Goal: Ask a question: Seek information or help from site administrators or community

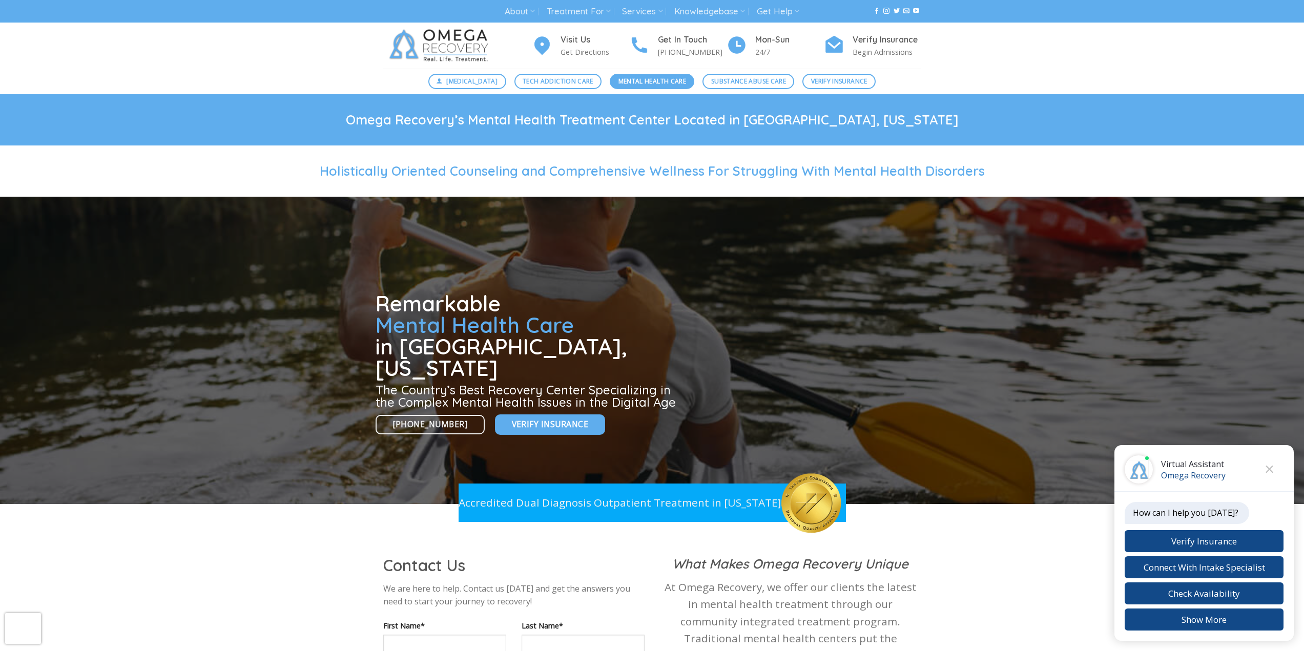
click at [632, 78] on span "Mental Health Care" at bounding box center [652, 81] width 68 height 10
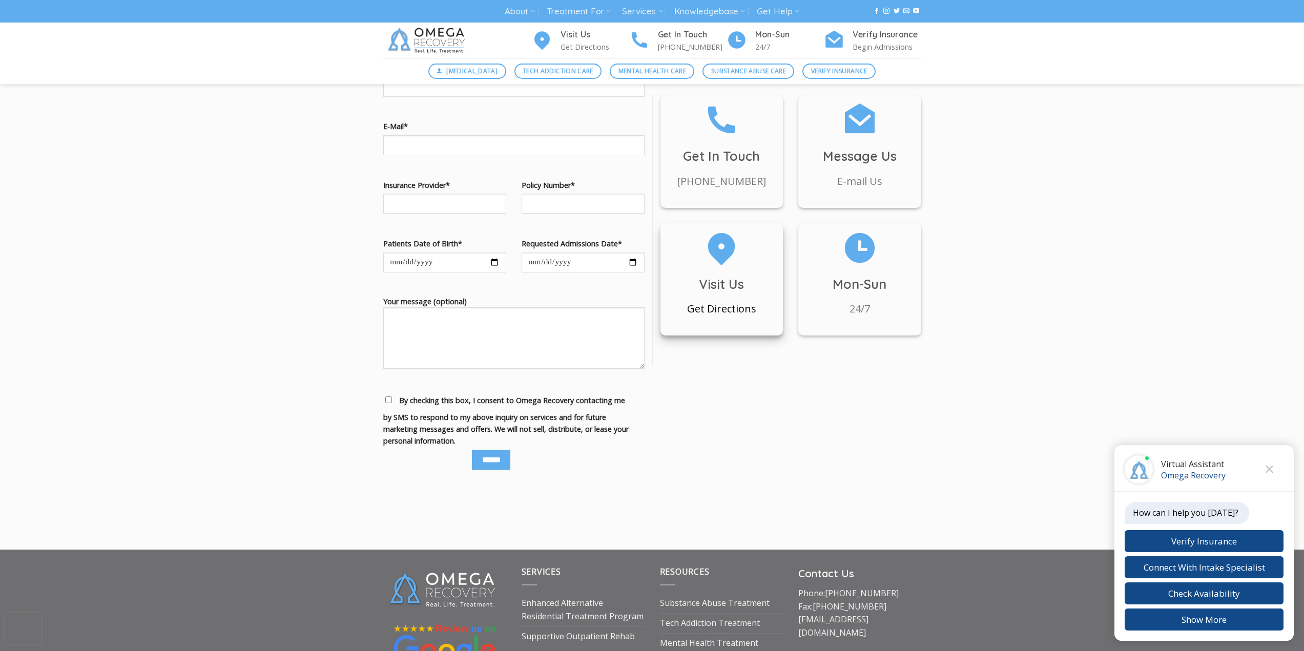
scroll to position [973, 0]
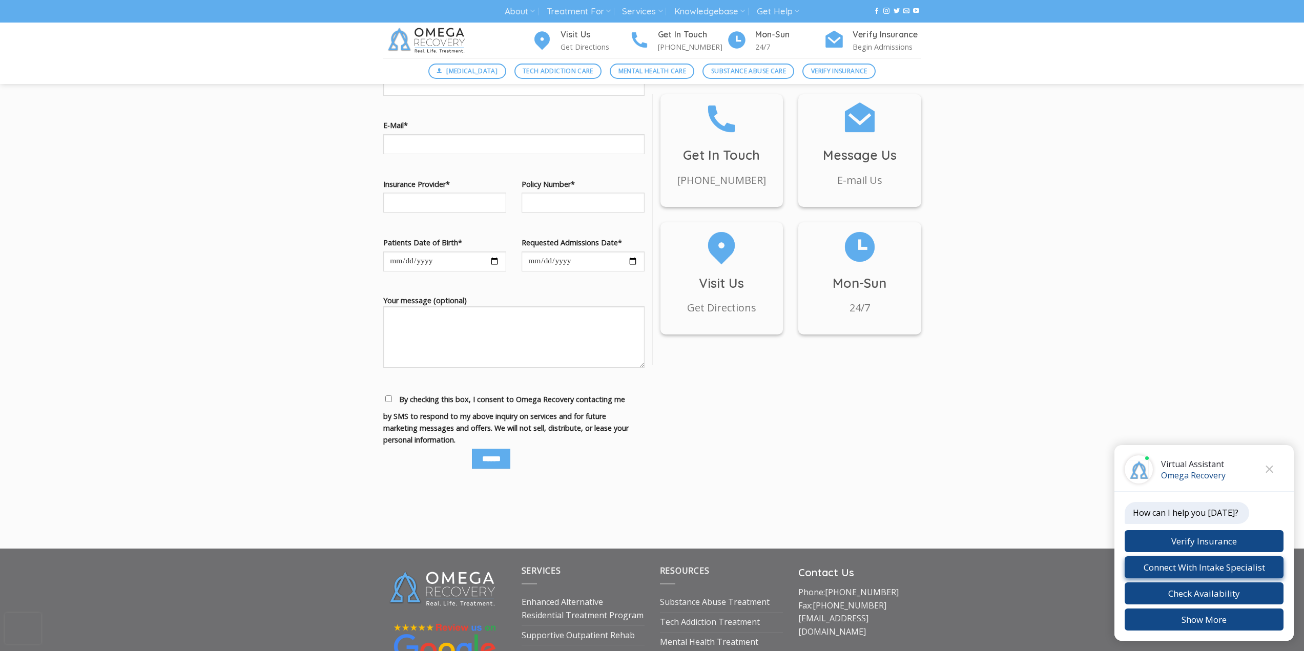
click at [1183, 570] on button "Connect With Intake Specialist" at bounding box center [1203, 567] width 159 height 22
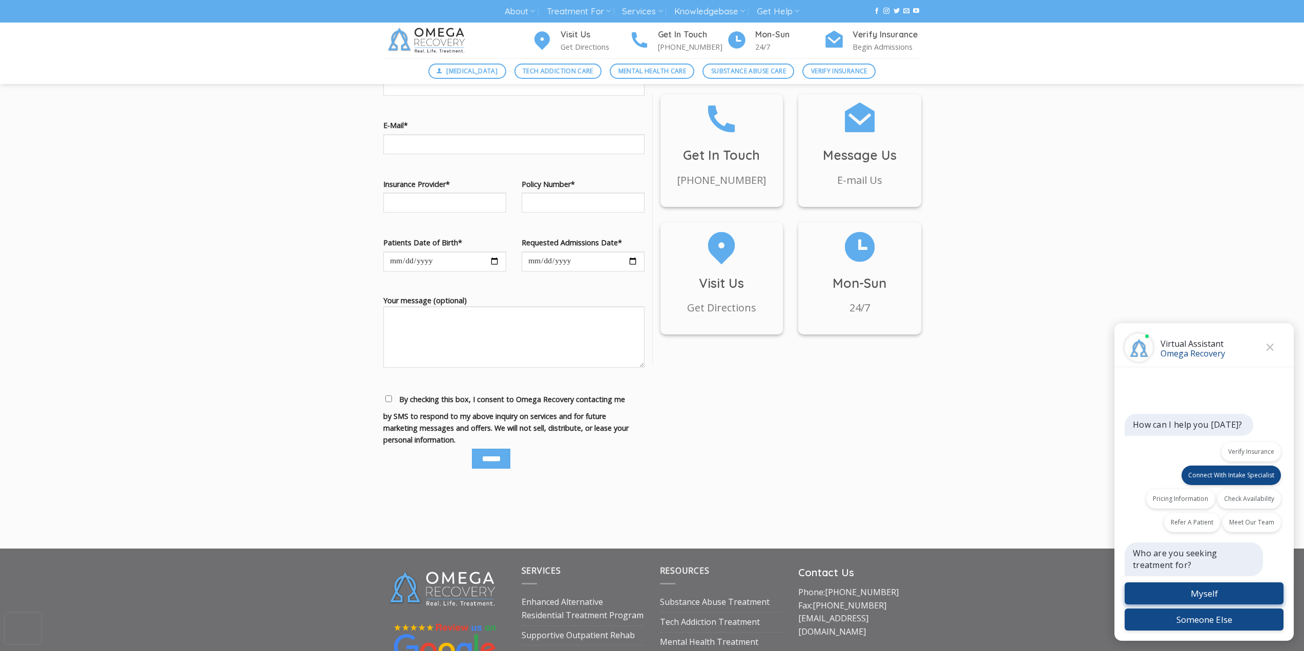
click at [1173, 596] on button "Myself" at bounding box center [1203, 593] width 159 height 22
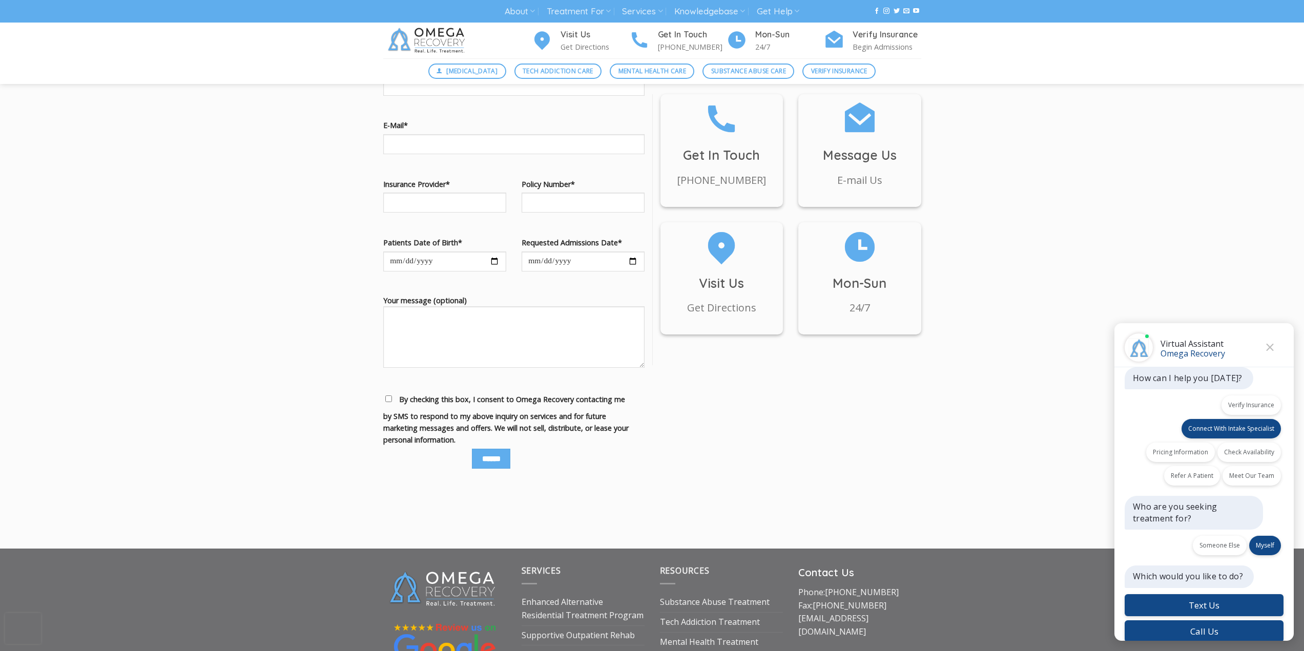
scroll to position [12, 0]
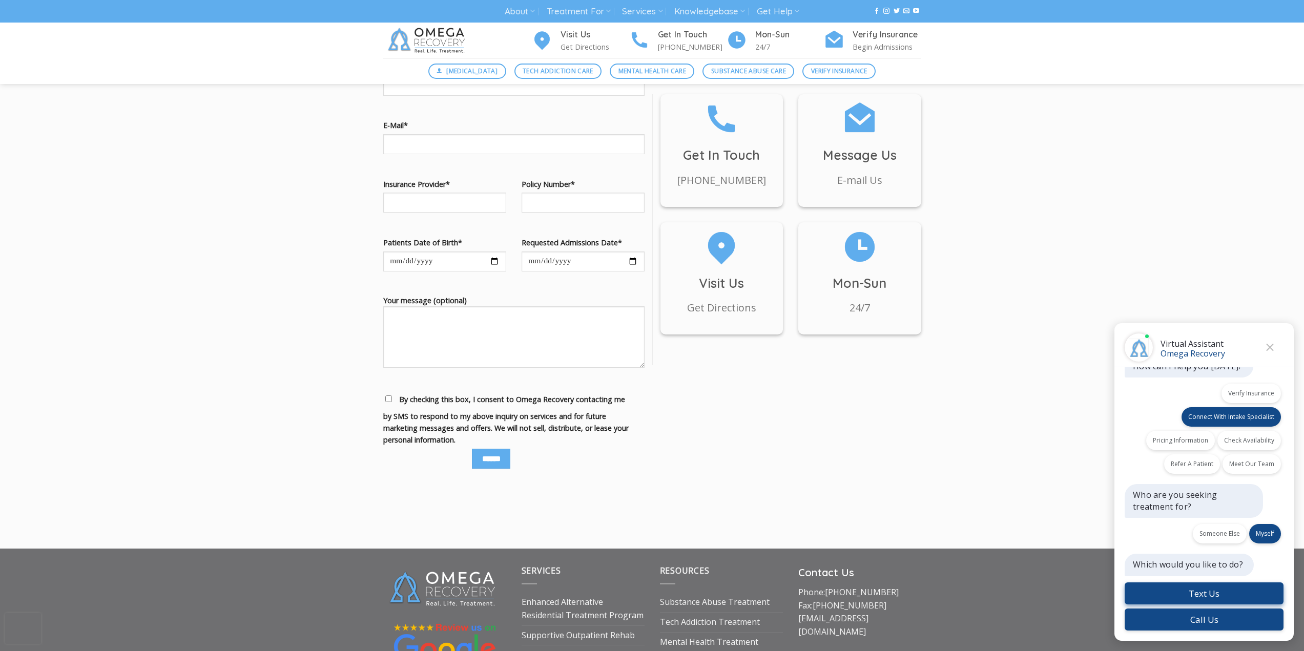
click at [1177, 586] on button "Text Us" at bounding box center [1203, 593] width 159 height 22
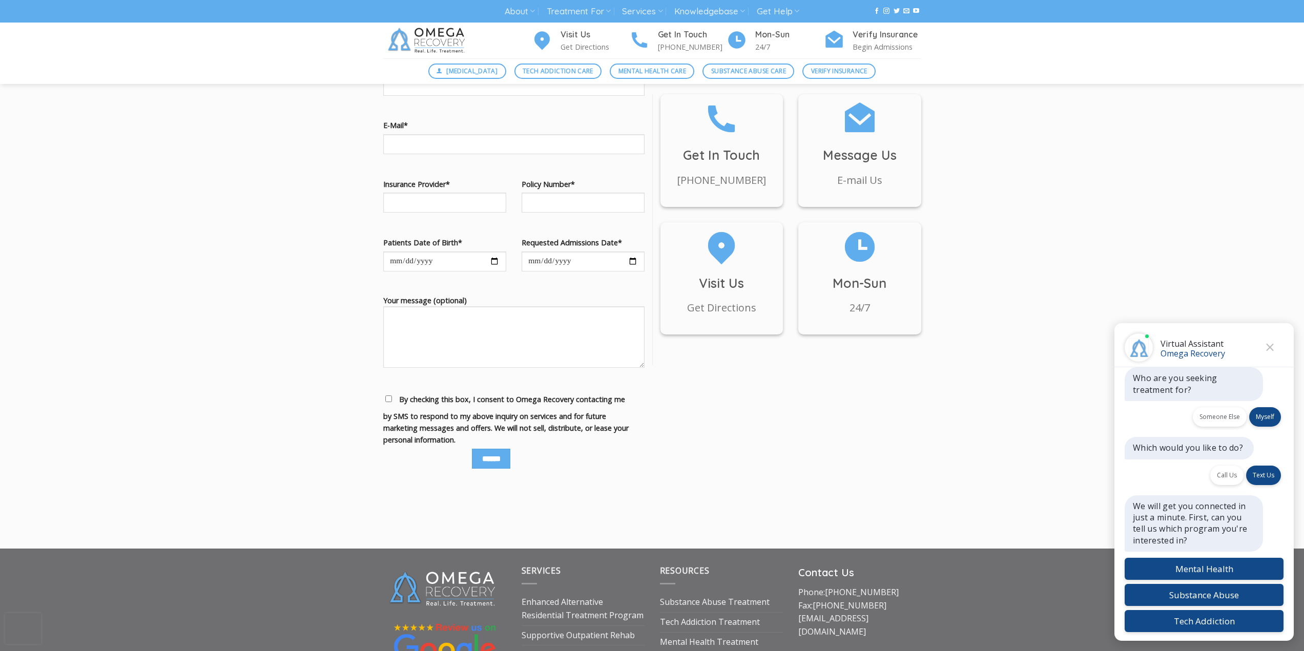
scroll to position [130, 0]
click at [1189, 563] on button "Mental Health" at bounding box center [1203, 567] width 159 height 22
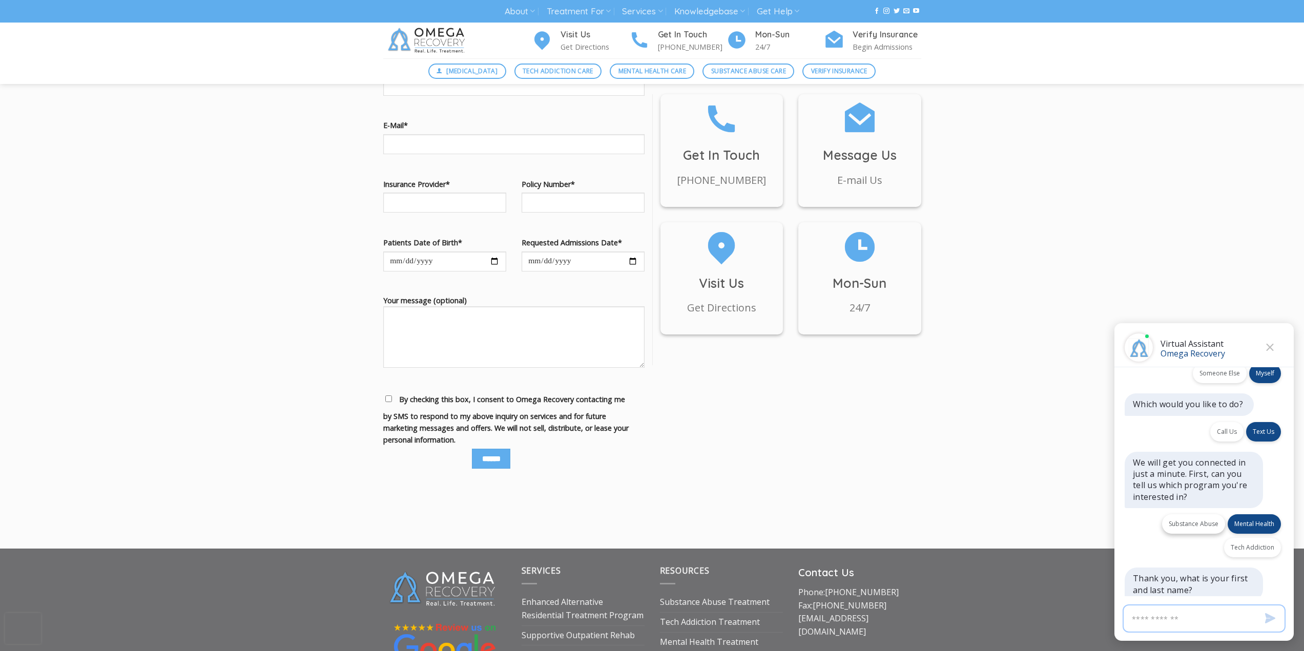
scroll to position [198, 0]
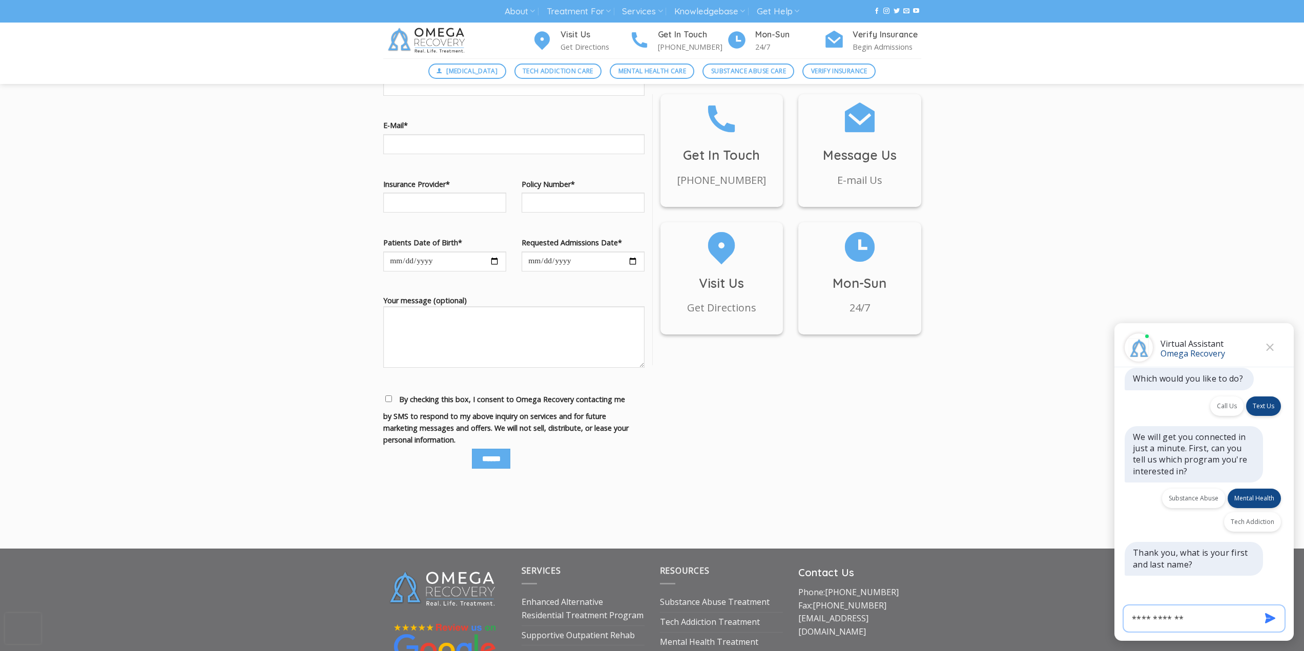
type input "**********"
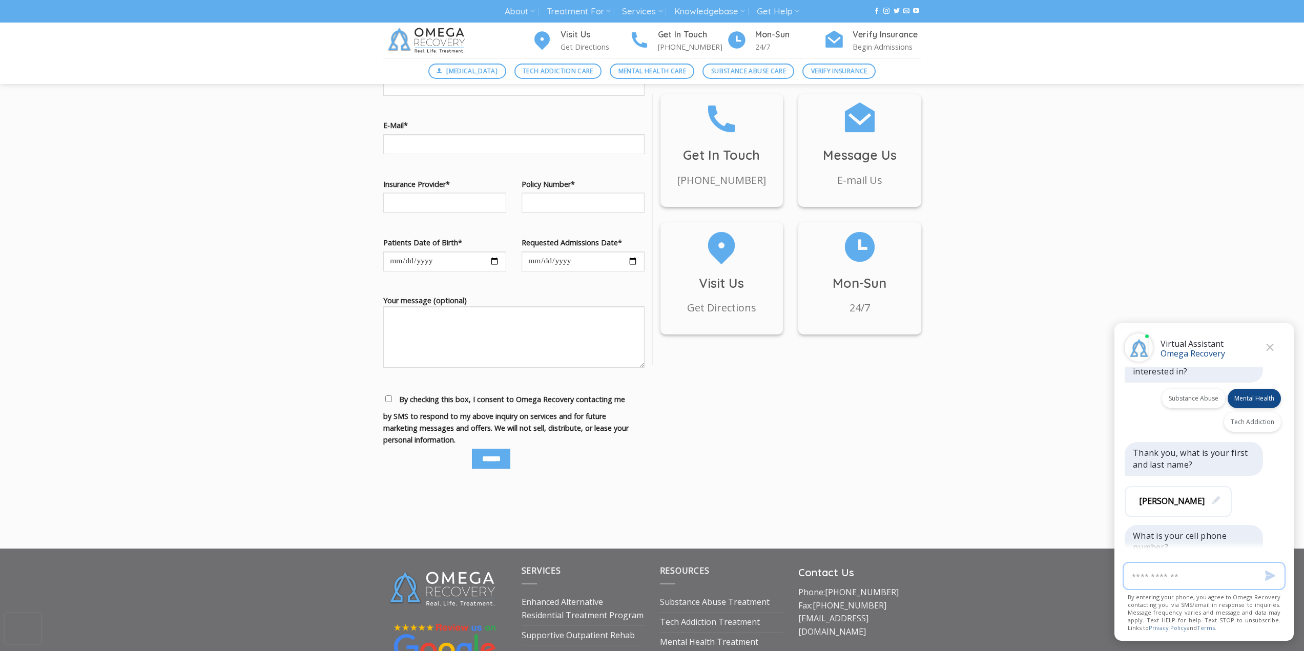
scroll to position [323, 0]
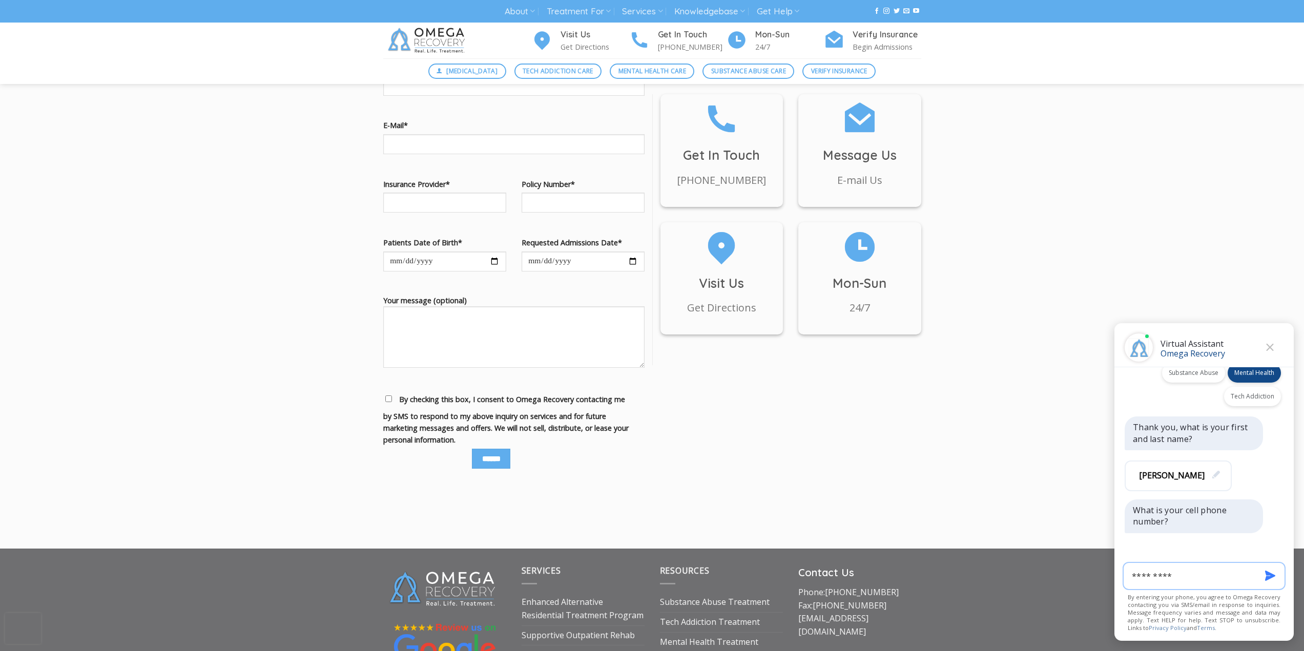
type input "**********"
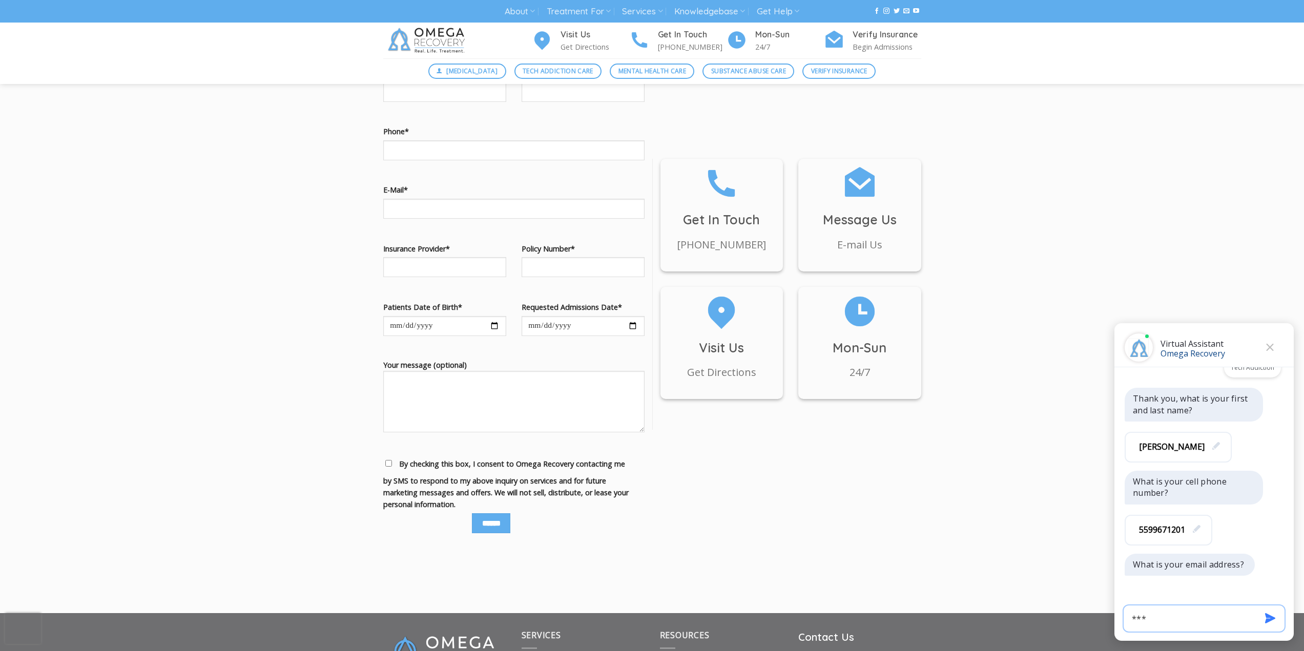
scroll to position [954, 0]
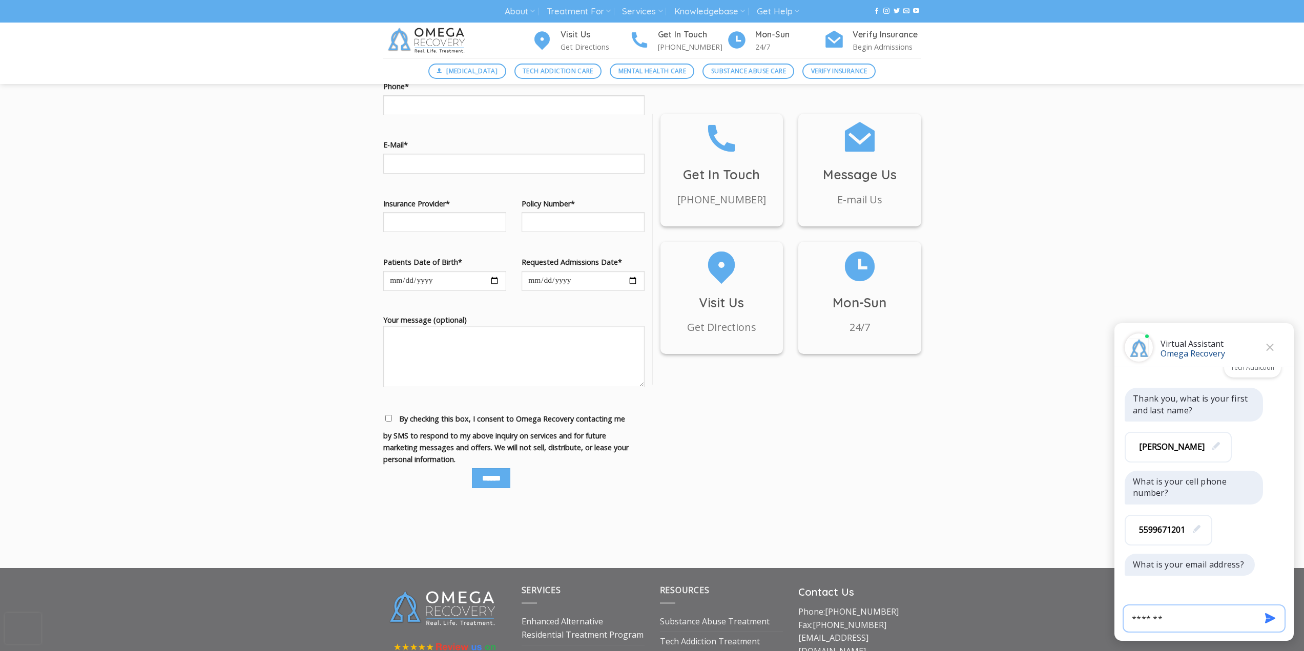
type input "**********"
click at [1272, 616] on icon "Send" at bounding box center [1270, 618] width 10 height 10
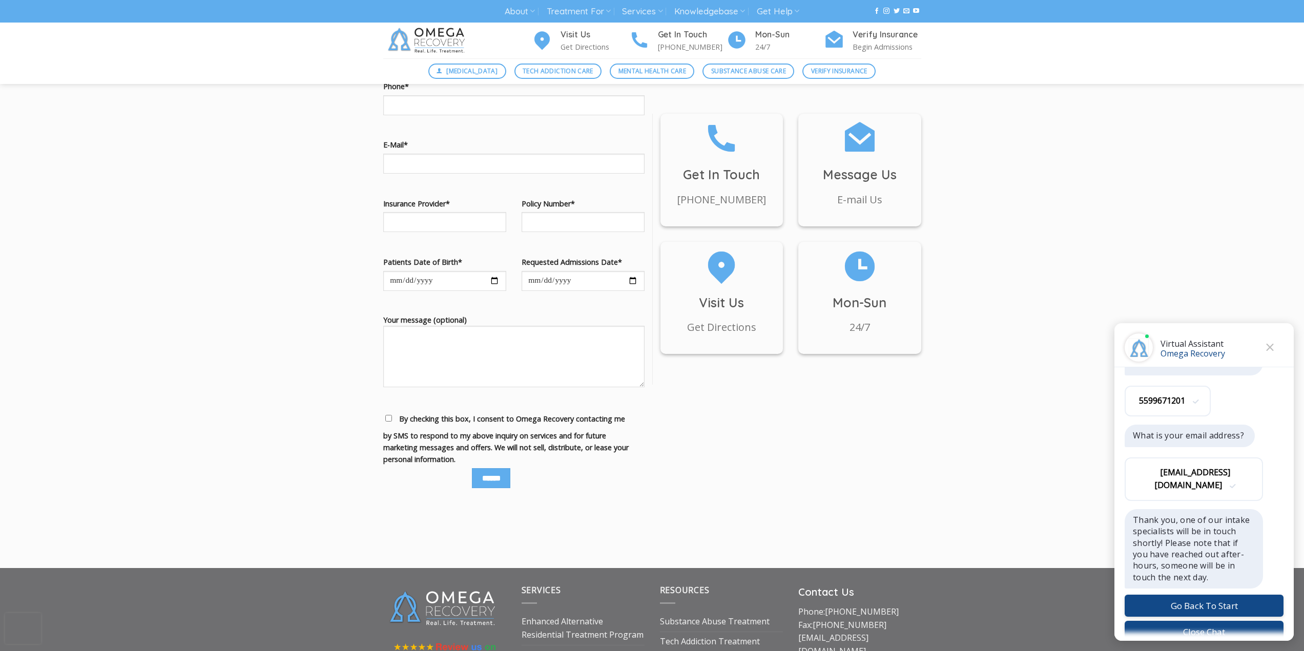
scroll to position [505, 0]
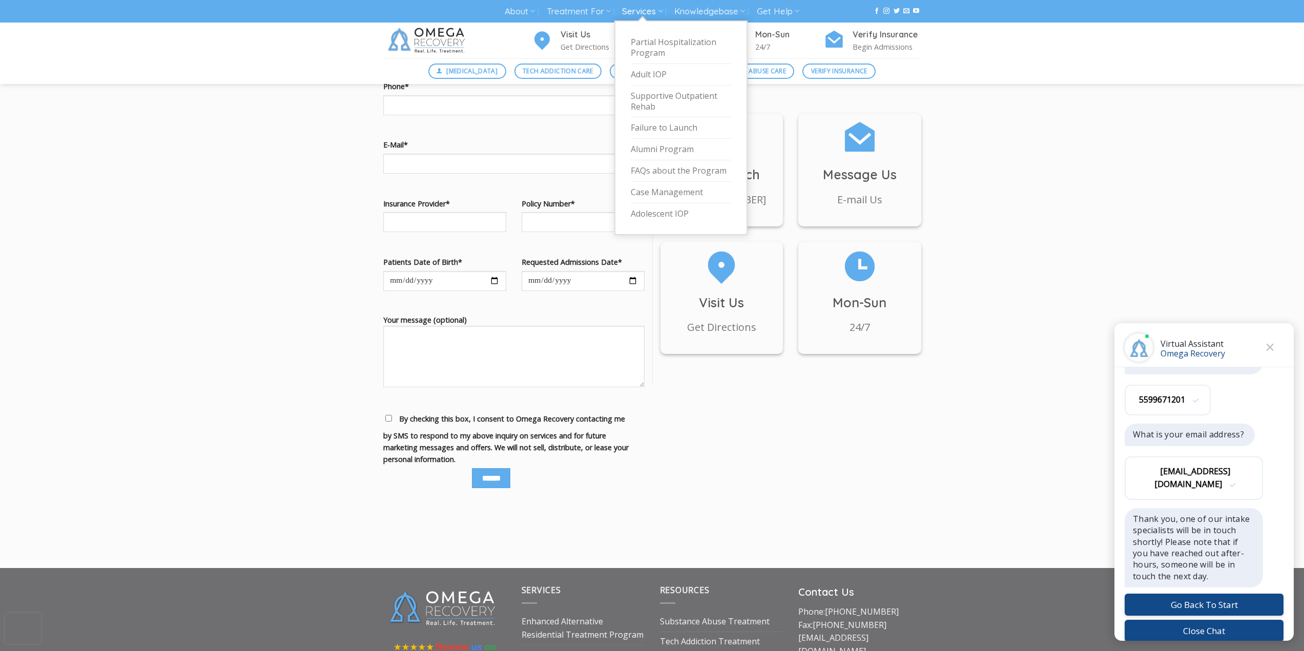
click at [645, 11] on link "Services" at bounding box center [642, 11] width 40 height 19
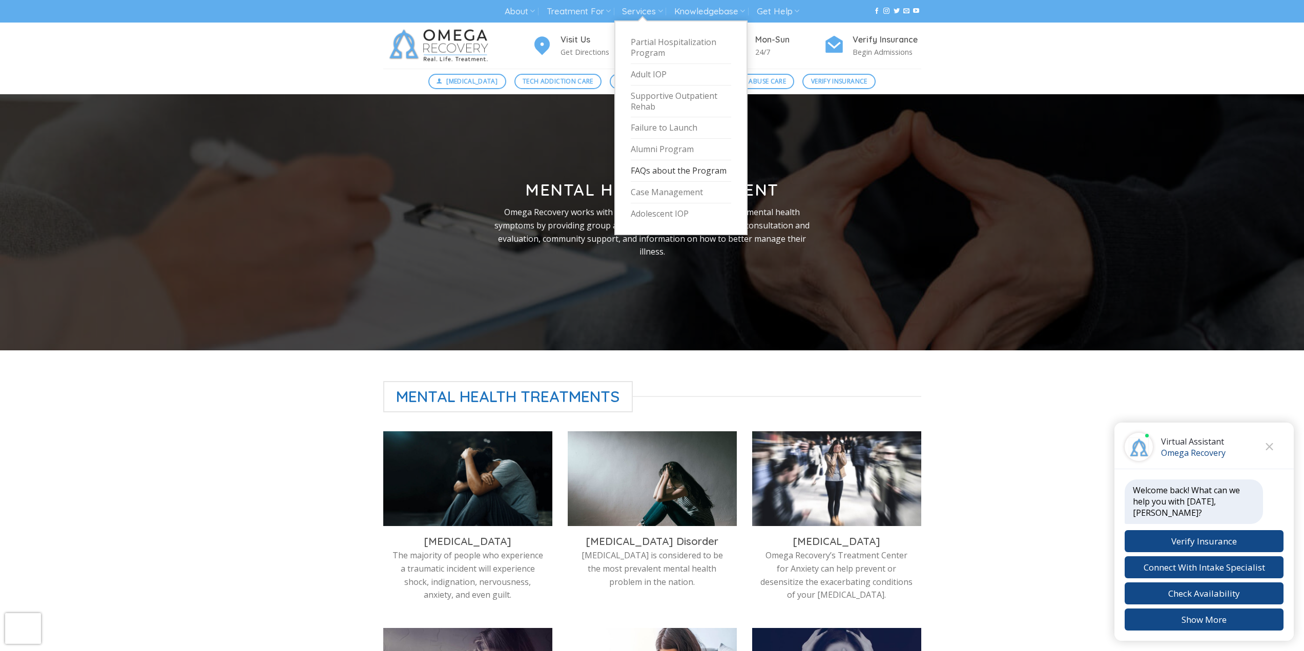
click at [675, 166] on link "FAQs about the Program" at bounding box center [681, 171] width 100 height 22
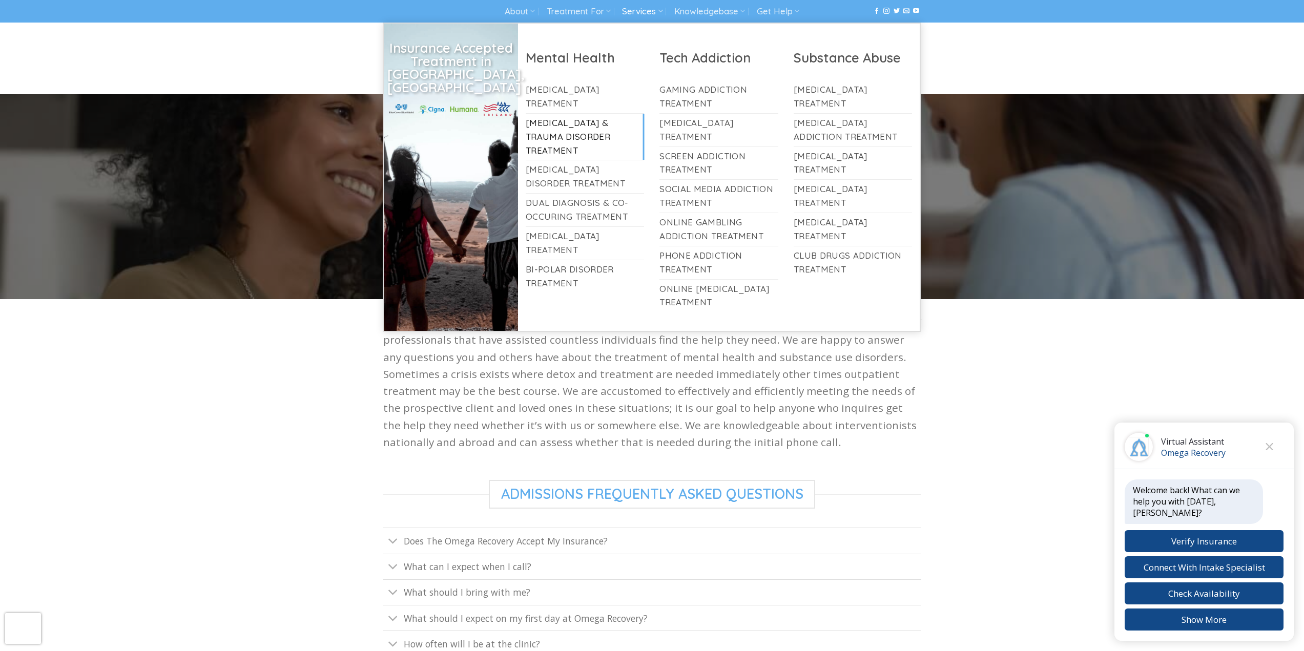
click at [543, 122] on link "[MEDICAL_DATA] & Trauma Disorder Treatment" at bounding box center [585, 137] width 119 height 47
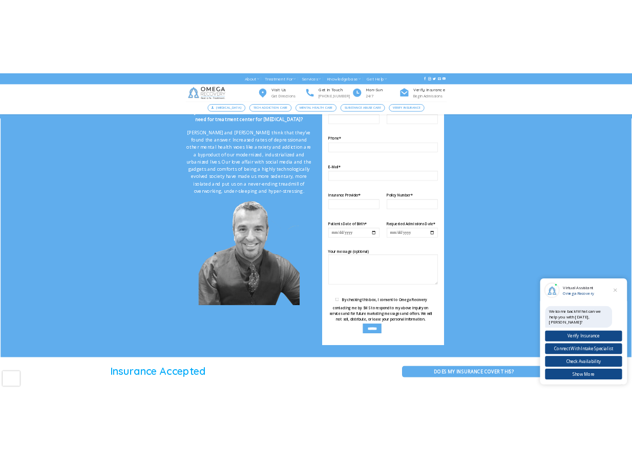
scroll to position [973, 0]
